Goal: Transaction & Acquisition: Purchase product/service

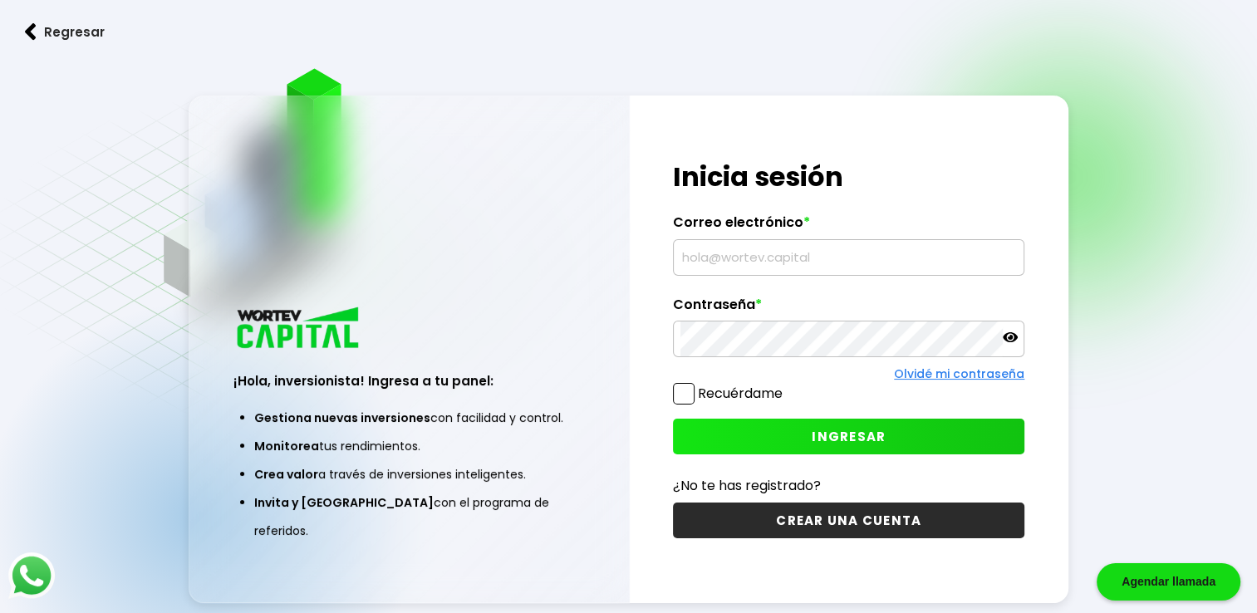
type input "[PERSON_NAME][EMAIL_ADDRESS][DOMAIN_NAME]"
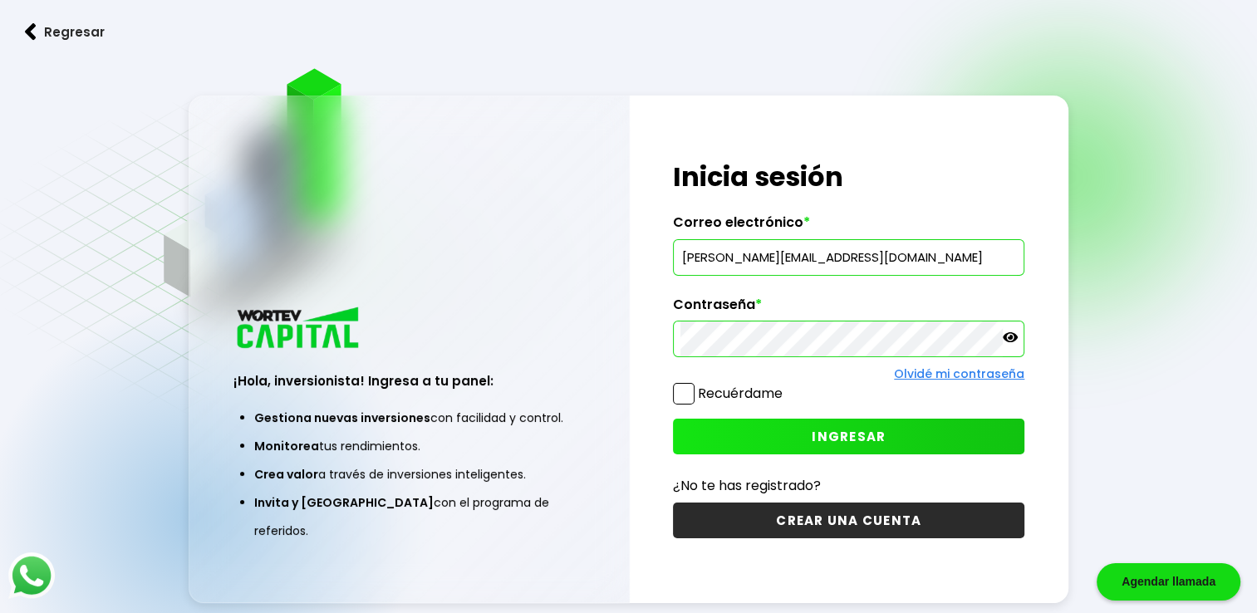
click at [1008, 344] on icon at bounding box center [1010, 337] width 15 height 15
click at [920, 429] on button "INGRESAR" at bounding box center [848, 437] width 351 height 36
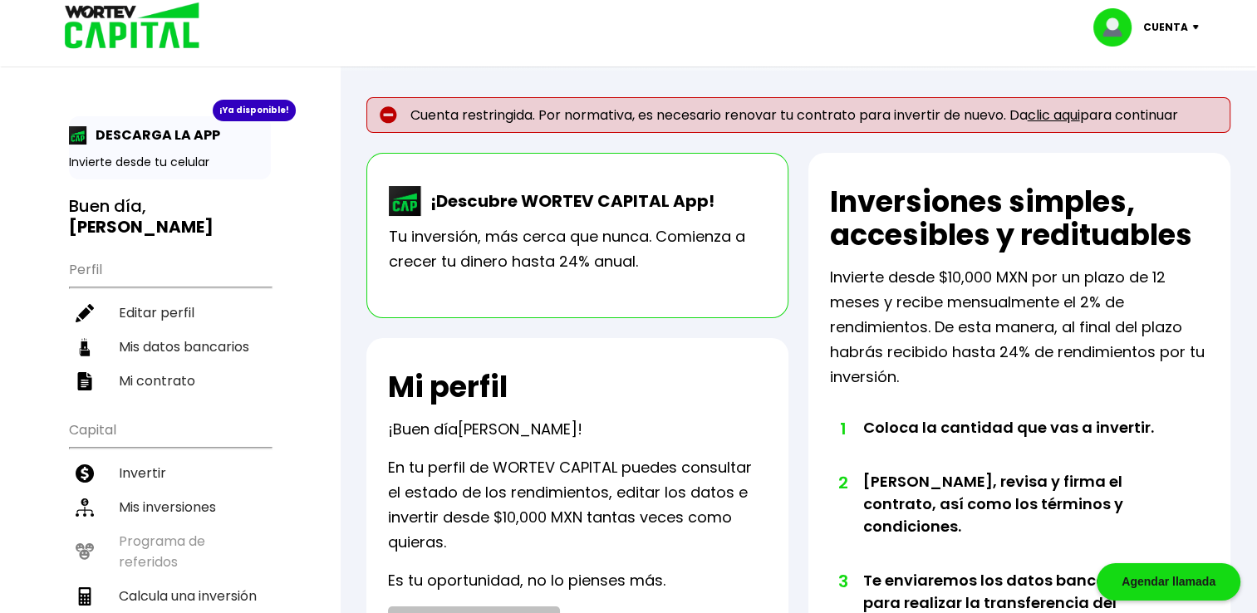
click at [1047, 115] on link "clic aqui" at bounding box center [1053, 114] width 52 height 19
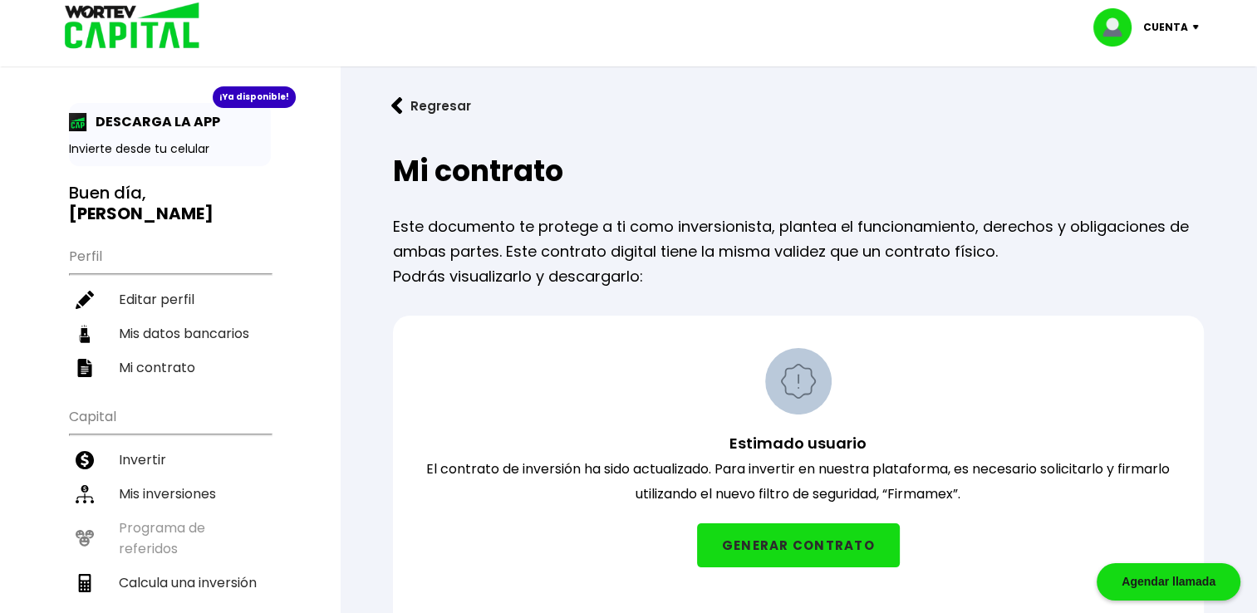
scroll to position [35, 0]
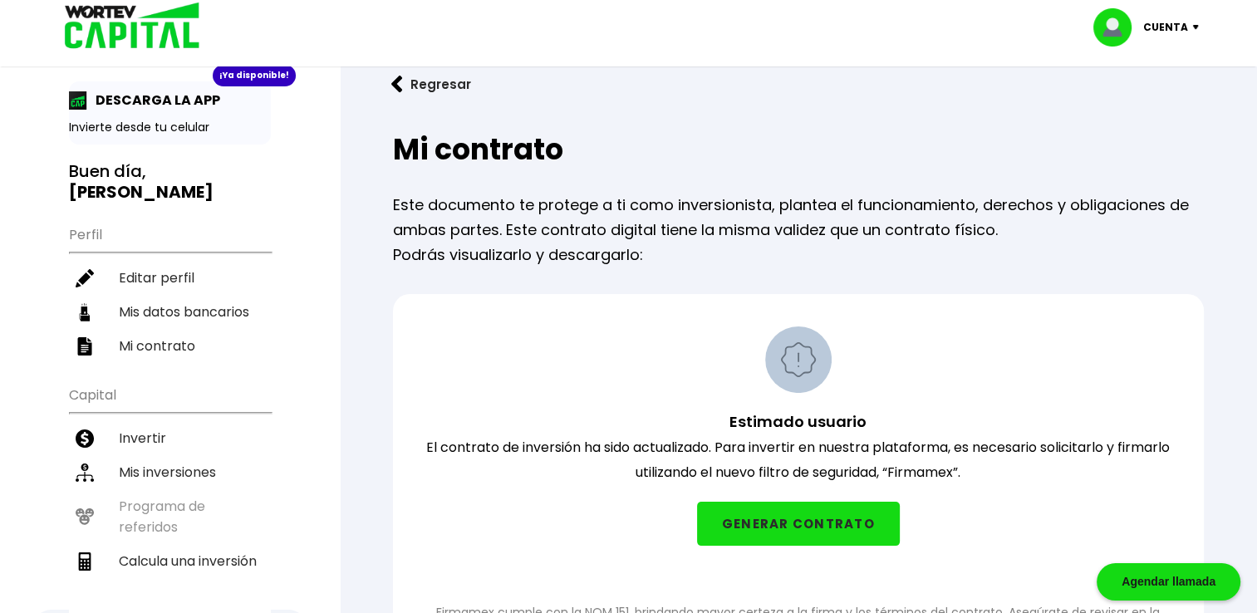
click at [768, 536] on button "GENERAR CONTRATO" at bounding box center [798, 524] width 203 height 44
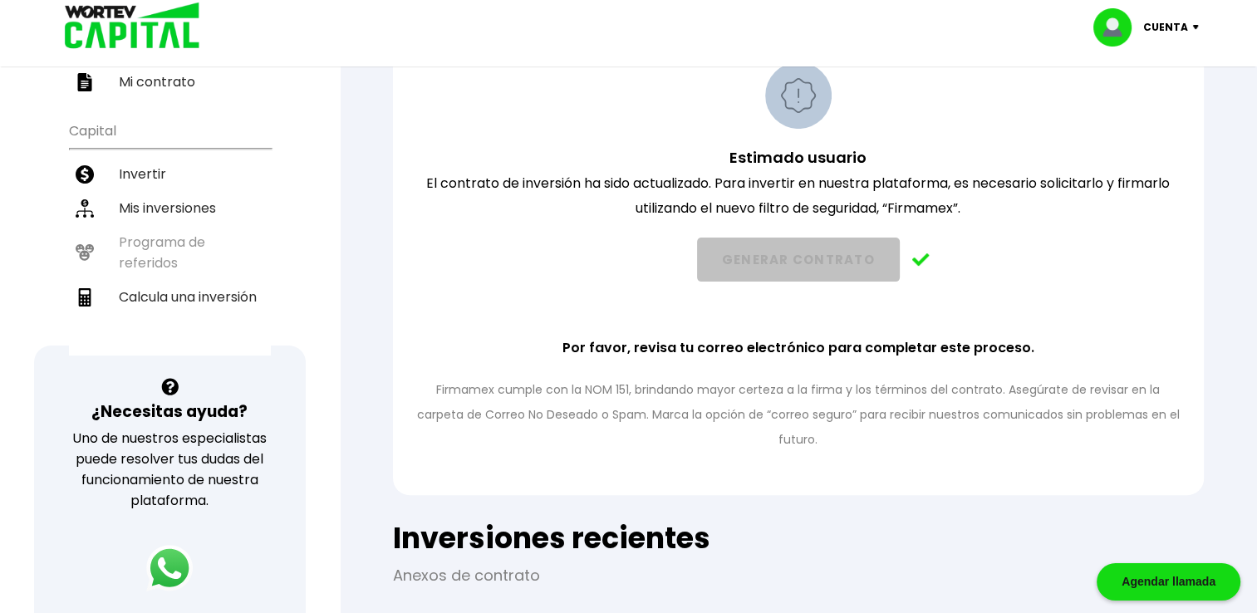
scroll to position [322, 0]
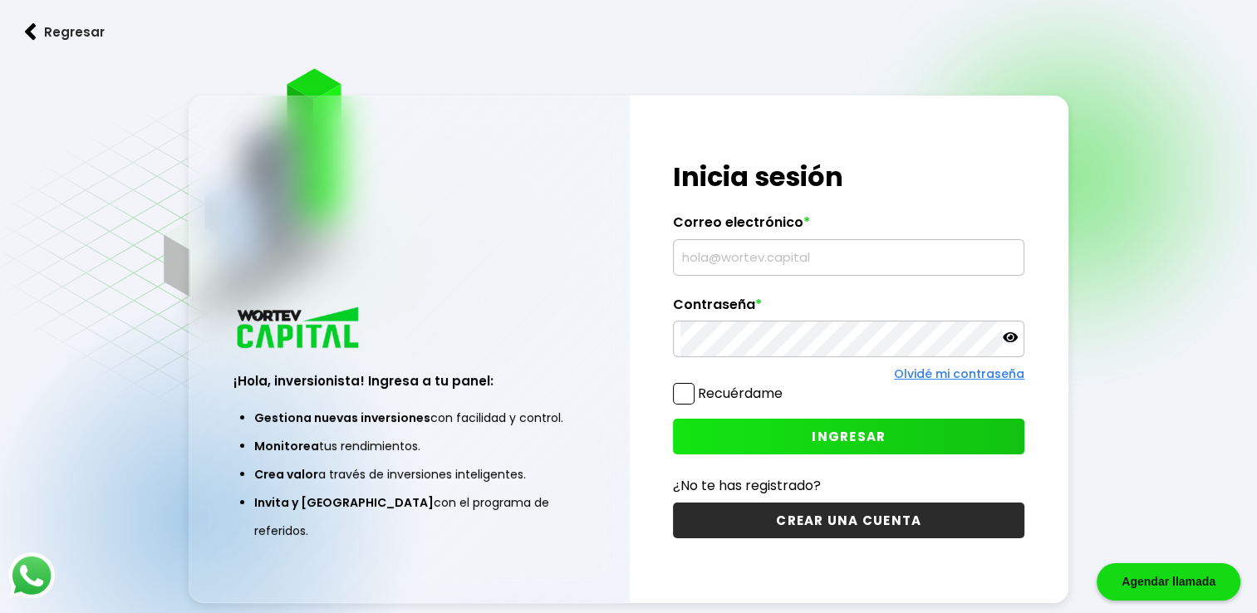
type input "[PERSON_NAME][EMAIL_ADDRESS][DOMAIN_NAME]"
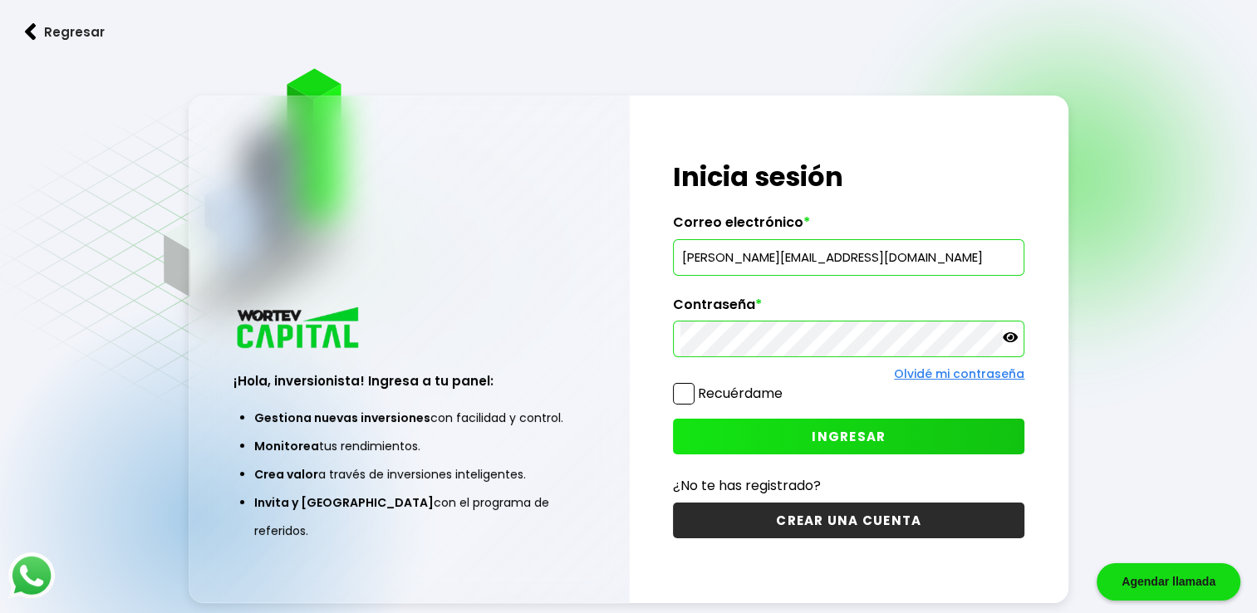
click at [688, 386] on span at bounding box center [684, 394] width 22 height 22
click at [786, 385] on input "Recuérdame" at bounding box center [786, 385] width 0 height 0
click at [1008, 338] on icon at bounding box center [1010, 337] width 15 height 10
click at [901, 421] on button "INGRESAR" at bounding box center [848, 437] width 351 height 36
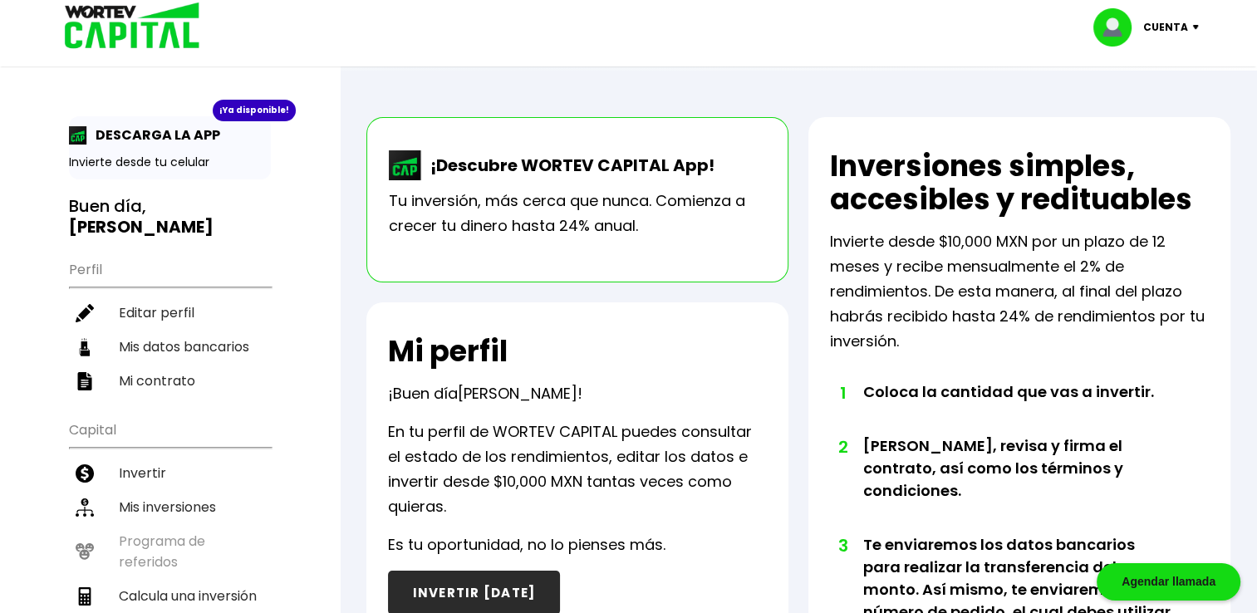
click at [481, 583] on button "INVERTIR [DATE]" at bounding box center [474, 593] width 173 height 44
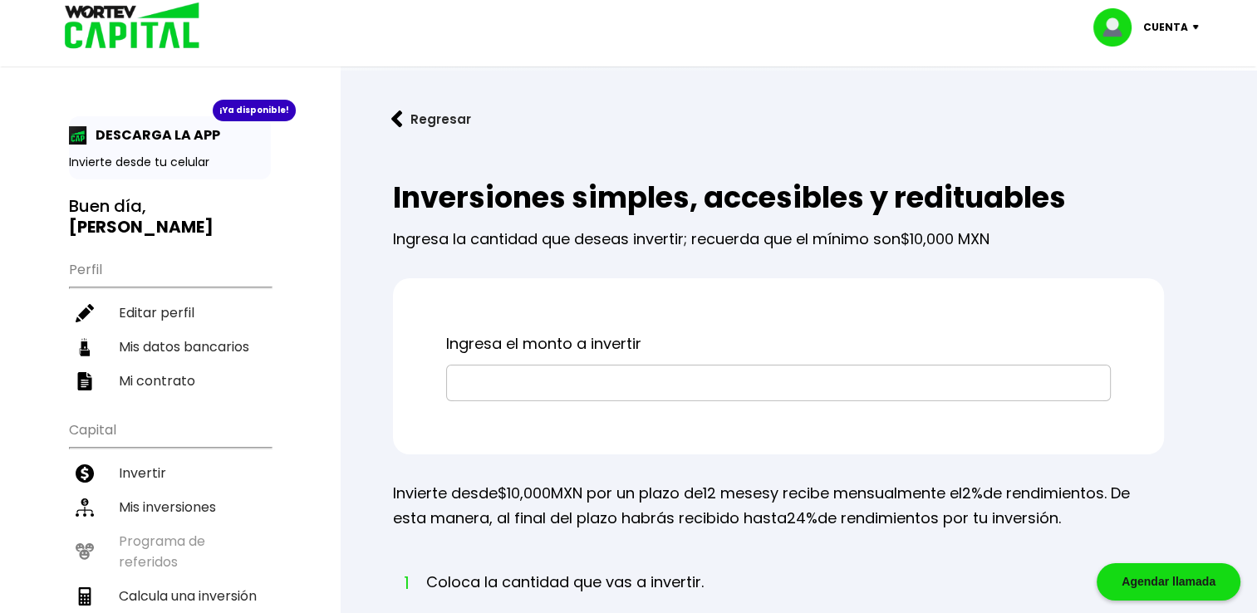
click at [531, 380] on input "text" at bounding box center [779, 382] width 650 height 35
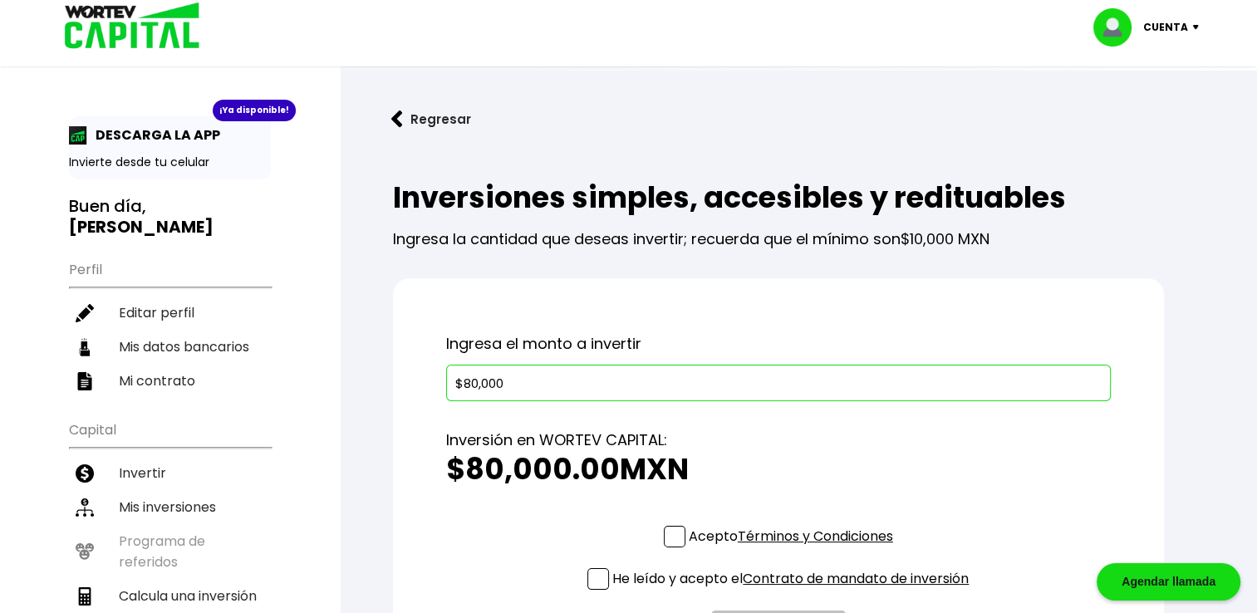
type input "$80,000"
click at [771, 540] on link "Términos y Condiciones" at bounding box center [815, 536] width 155 height 19
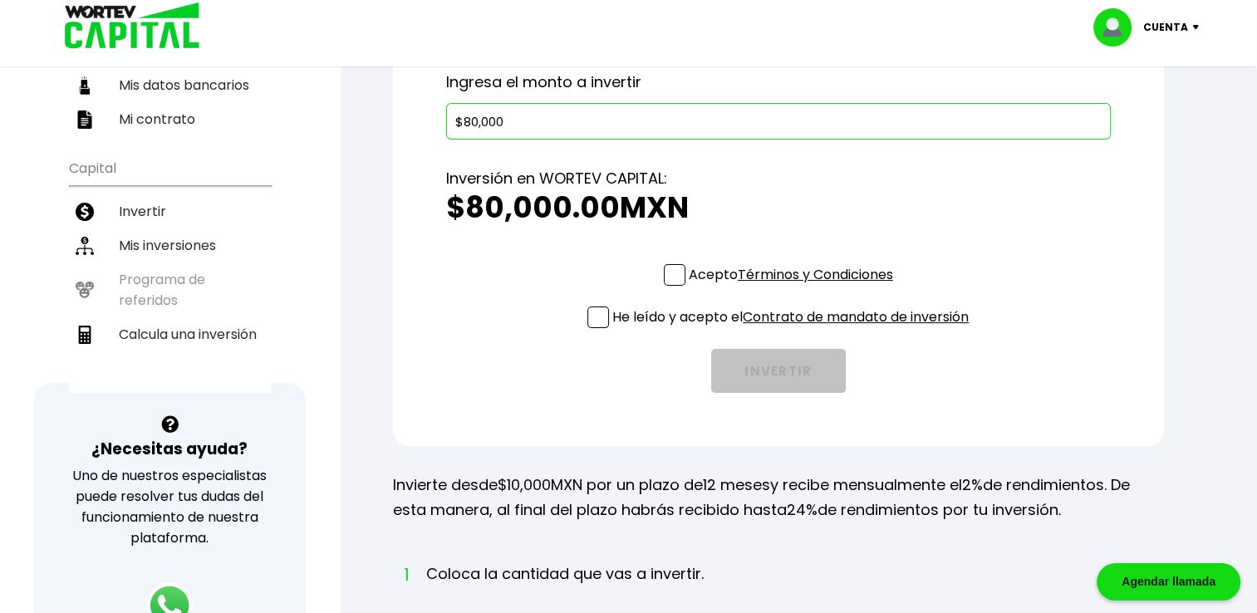
scroll to position [290, 0]
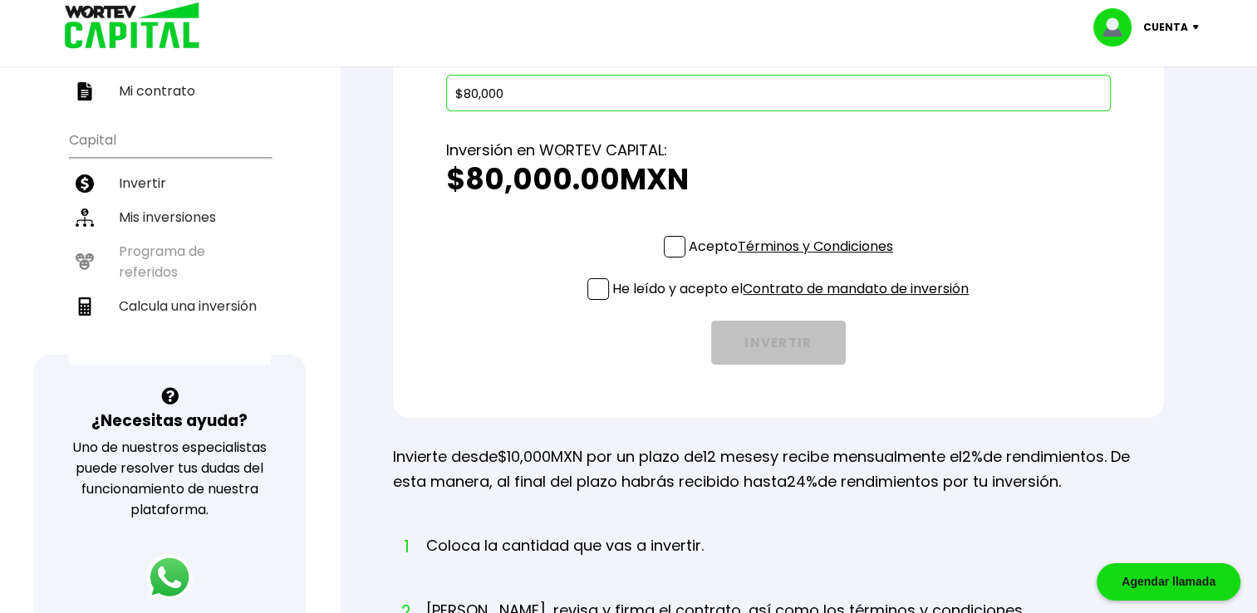
click at [674, 244] on span at bounding box center [675, 247] width 22 height 22
click at [794, 259] on input "Acepto Términos y Condiciones" at bounding box center [794, 259] width 0 height 0
click at [596, 291] on span at bounding box center [598, 289] width 22 height 22
click at [794, 302] on input "He leído y acepto el Contrato de mandato de inversión" at bounding box center [794, 302] width 0 height 0
click at [751, 332] on button "INVERTIR" at bounding box center [778, 343] width 135 height 44
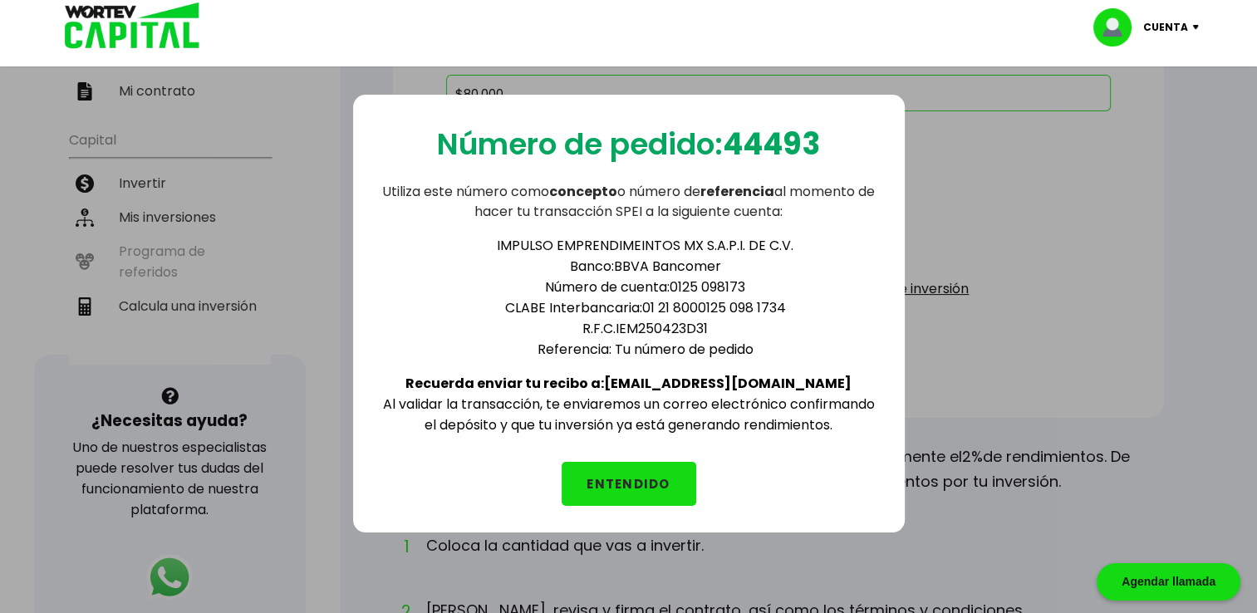
click at [606, 478] on button "ENTENDIDO" at bounding box center [629, 484] width 135 height 44
